Goal: Use online tool/utility: Utilize a website feature to perform a specific function

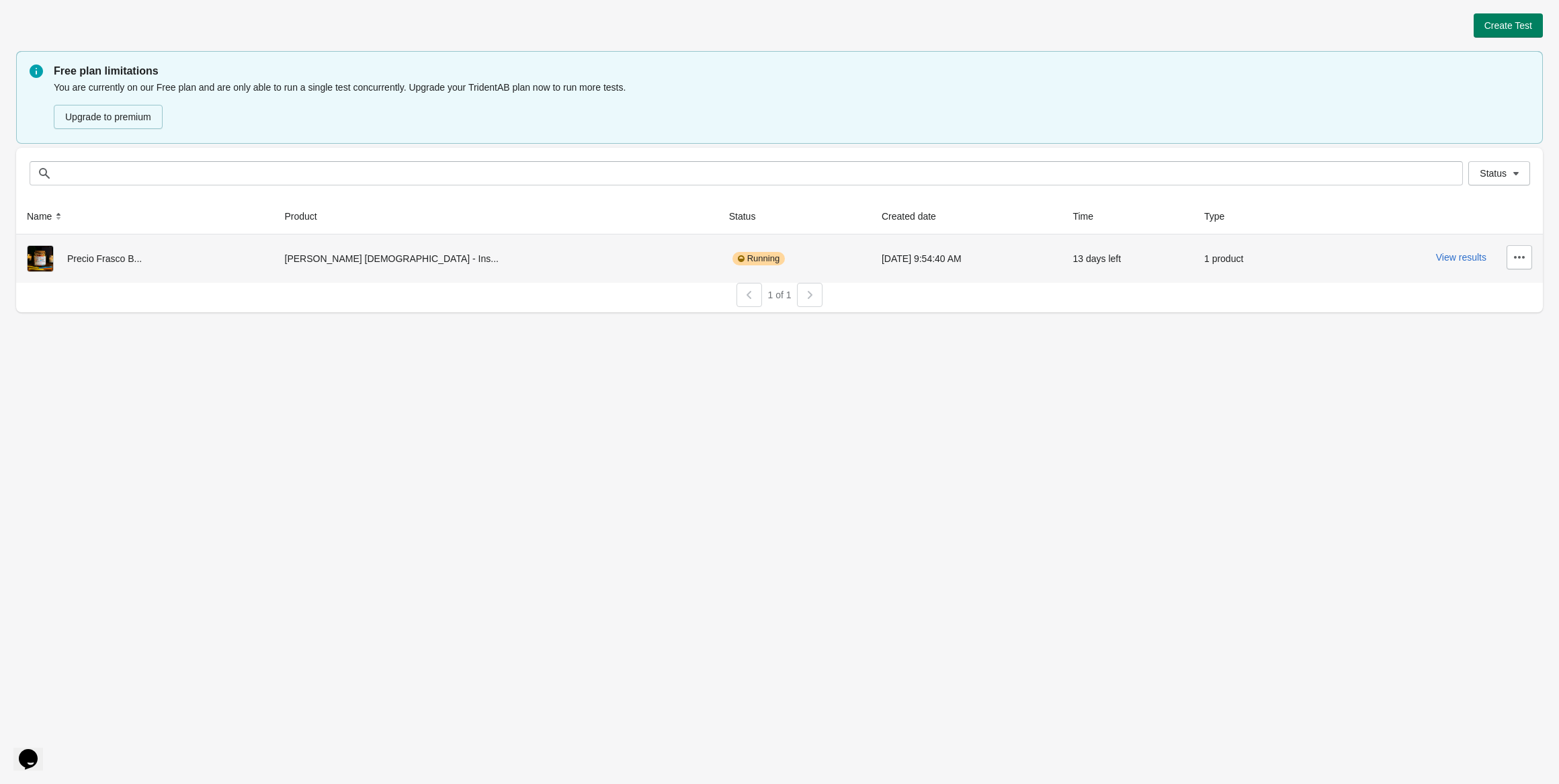
click at [729, 257] on div "Running" at bounding box center [794, 258] width 131 height 27
click at [1466, 251] on div "View results" at bounding box center [1425, 257] width 214 height 24
click at [1454, 255] on button "View results" at bounding box center [1461, 257] width 51 height 11
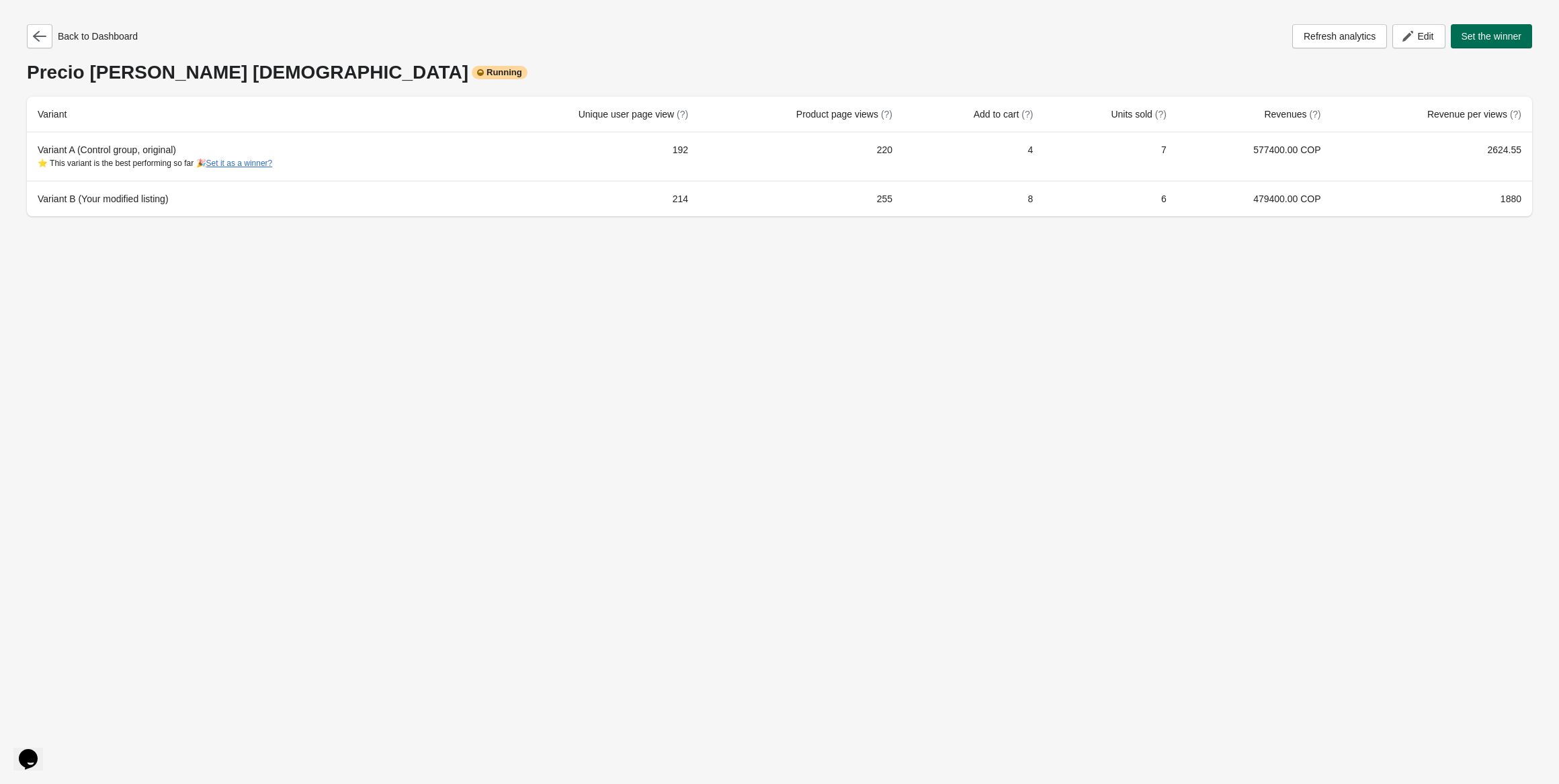
click at [1480, 41] on span "Set the winner" at bounding box center [1491, 37] width 60 height 11
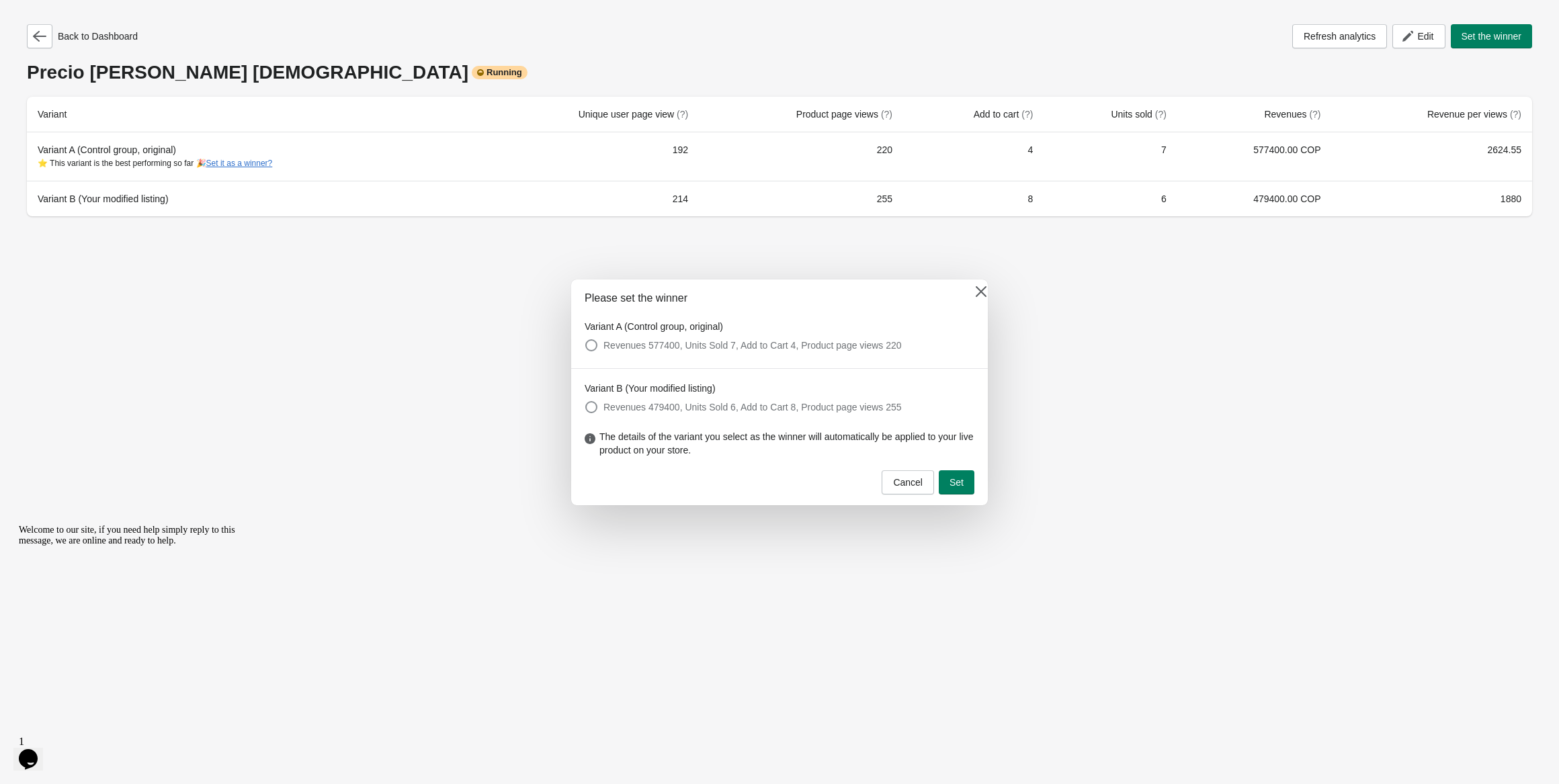
click at [963, 486] on button "Set" at bounding box center [956, 482] width 35 height 24
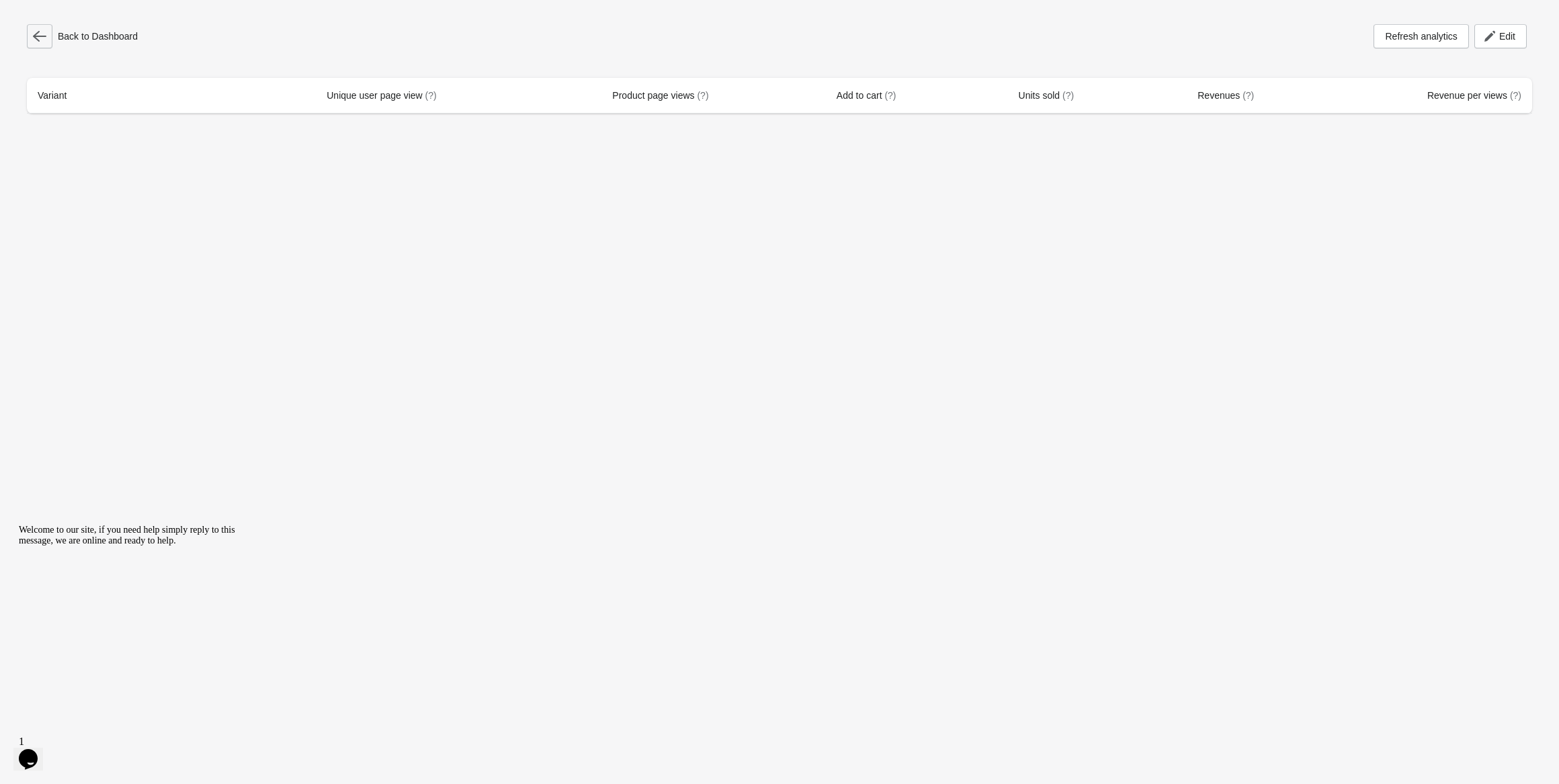
click at [39, 34] on icon "button" at bounding box center [39, 36] width 13 height 13
